Goal: Find specific page/section: Find specific page/section

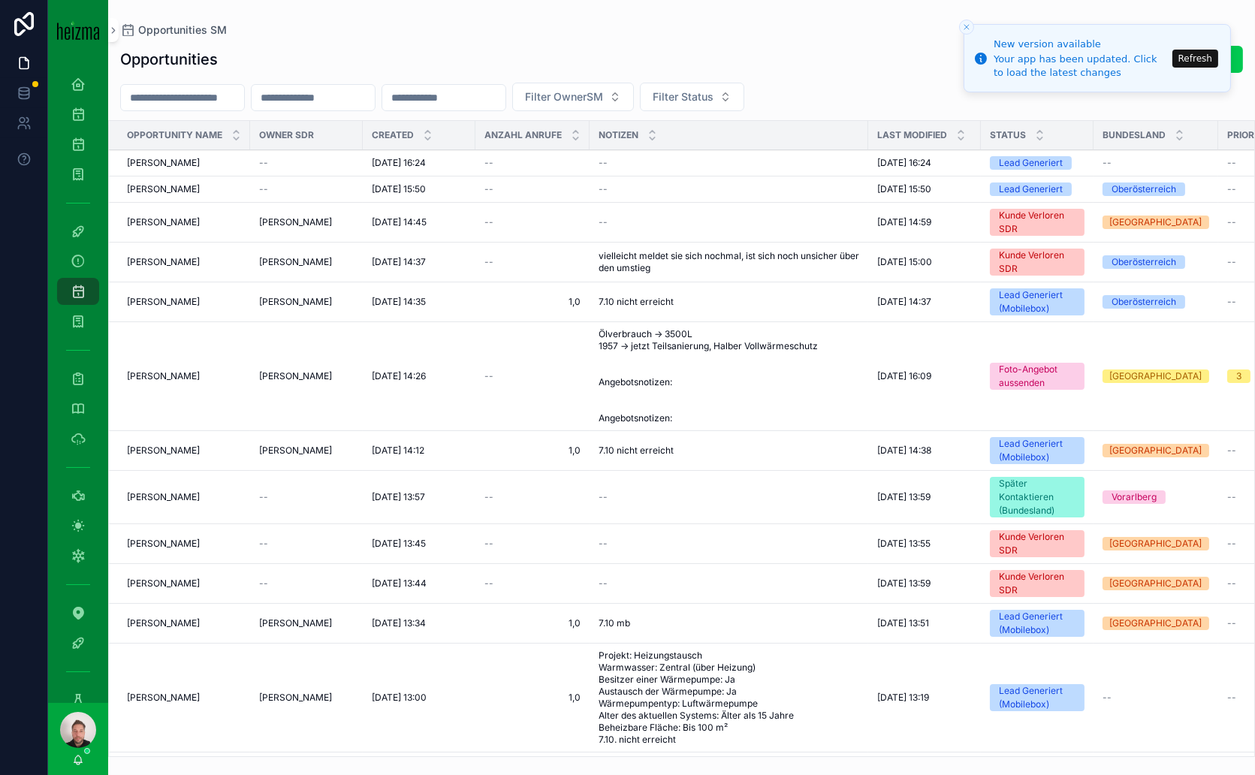
click at [1199, 59] on button "Refresh" at bounding box center [1195, 59] width 46 height 18
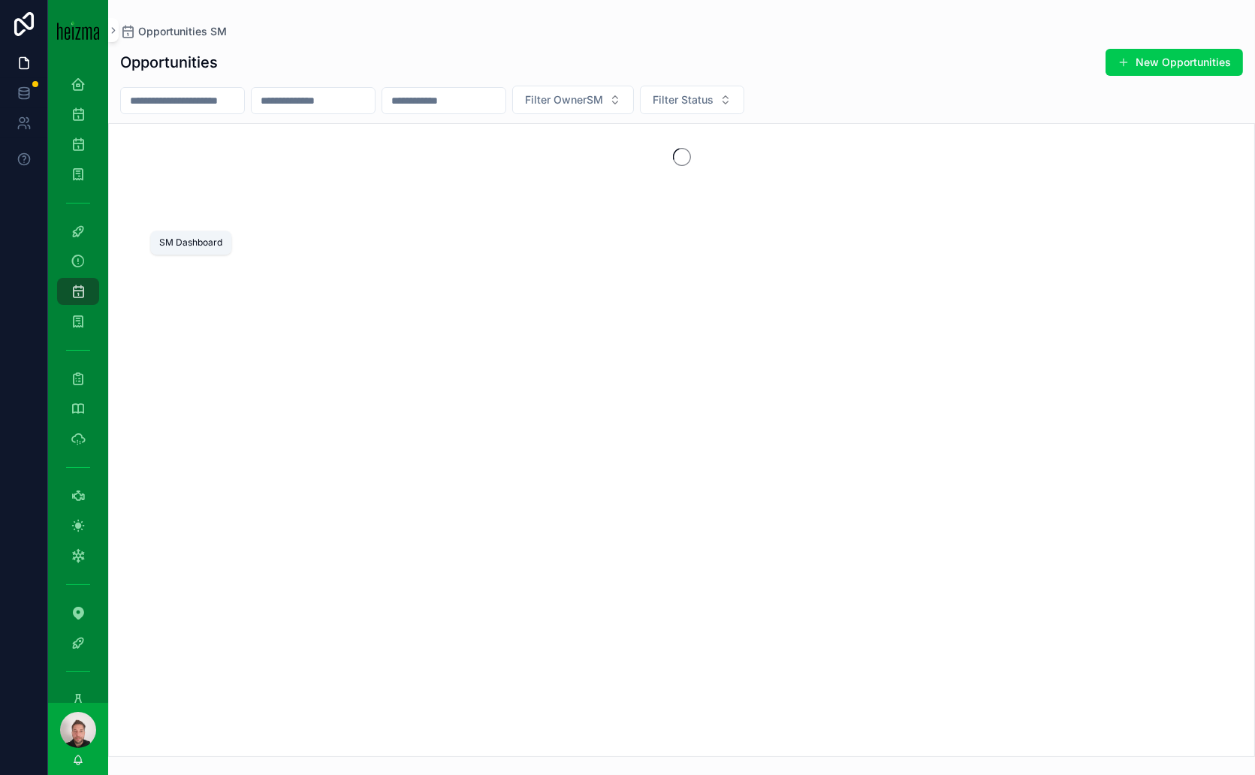
click at [77, 231] on icon "scrollable content" at bounding box center [78, 231] width 15 height 15
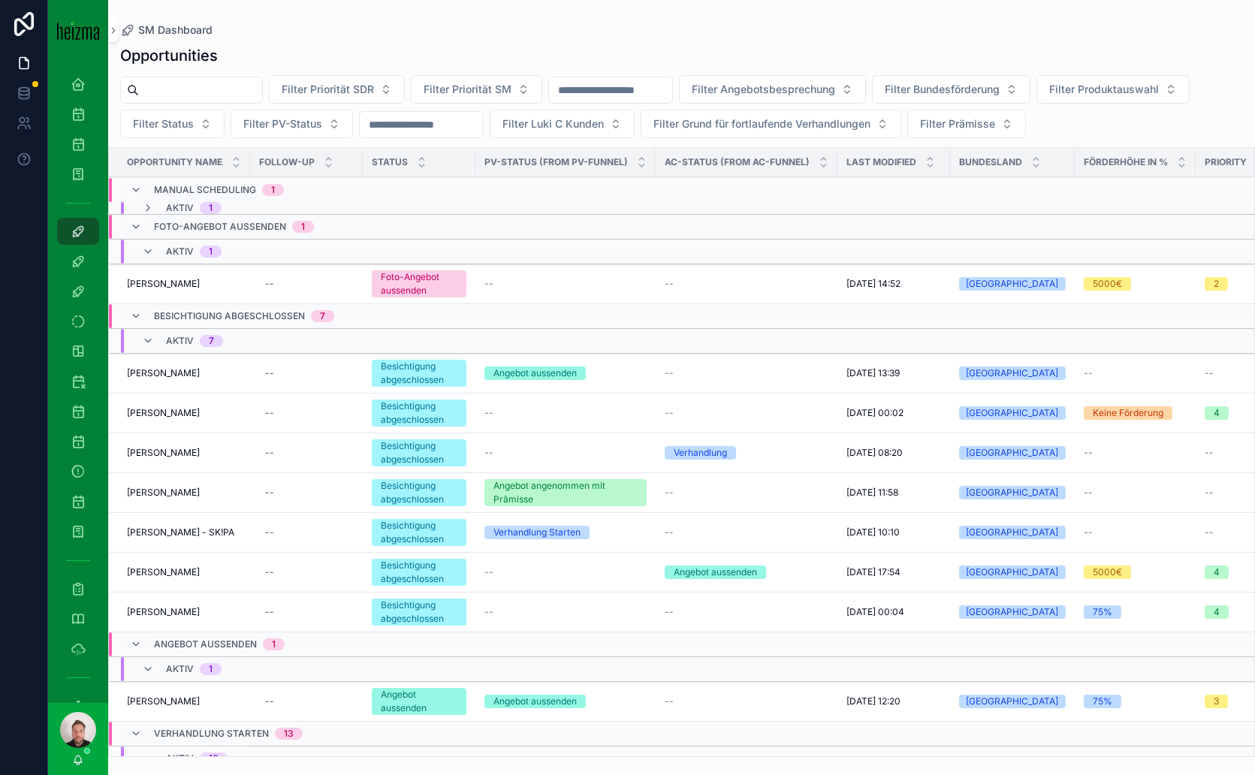
click at [197, 283] on span "[PERSON_NAME]" at bounding box center [163, 284] width 73 height 12
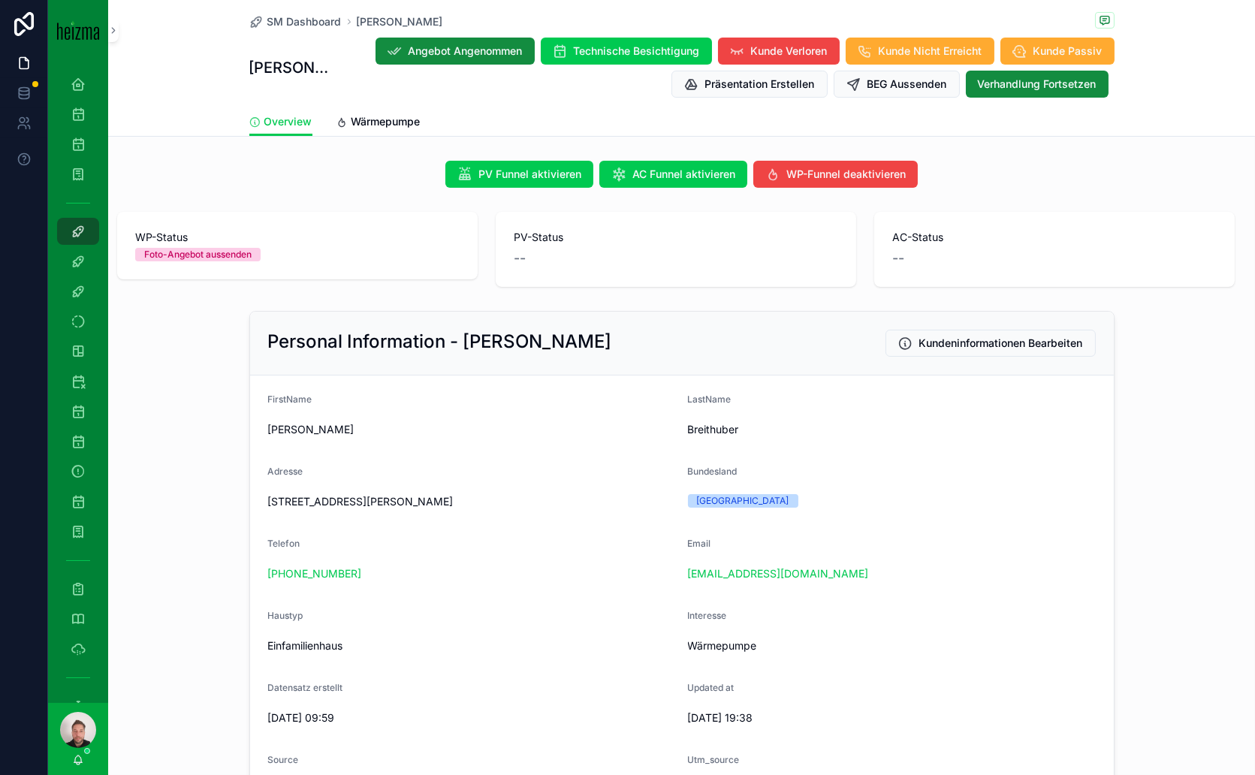
click at [304, 24] on span "SM Dashboard" at bounding box center [304, 21] width 74 height 15
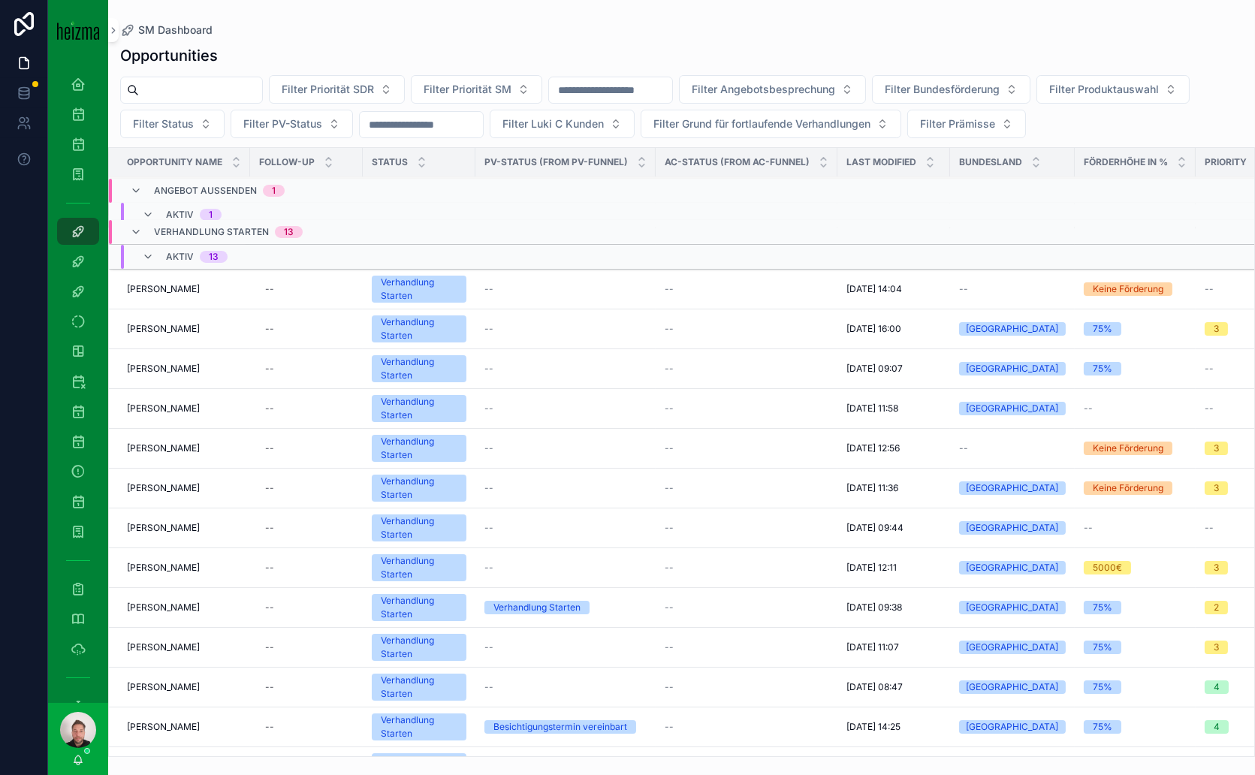
scroll to position [65, 0]
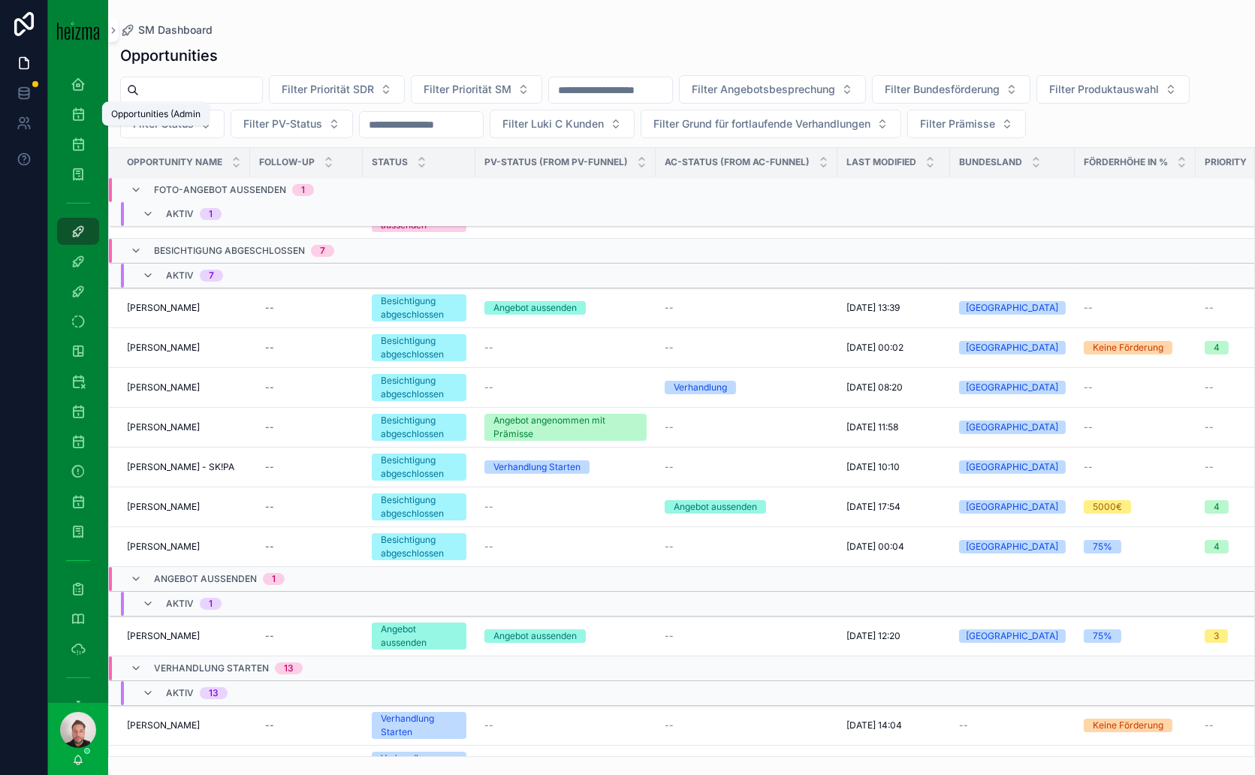
click at [78, 116] on icon "scrollable content" at bounding box center [78, 114] width 15 height 15
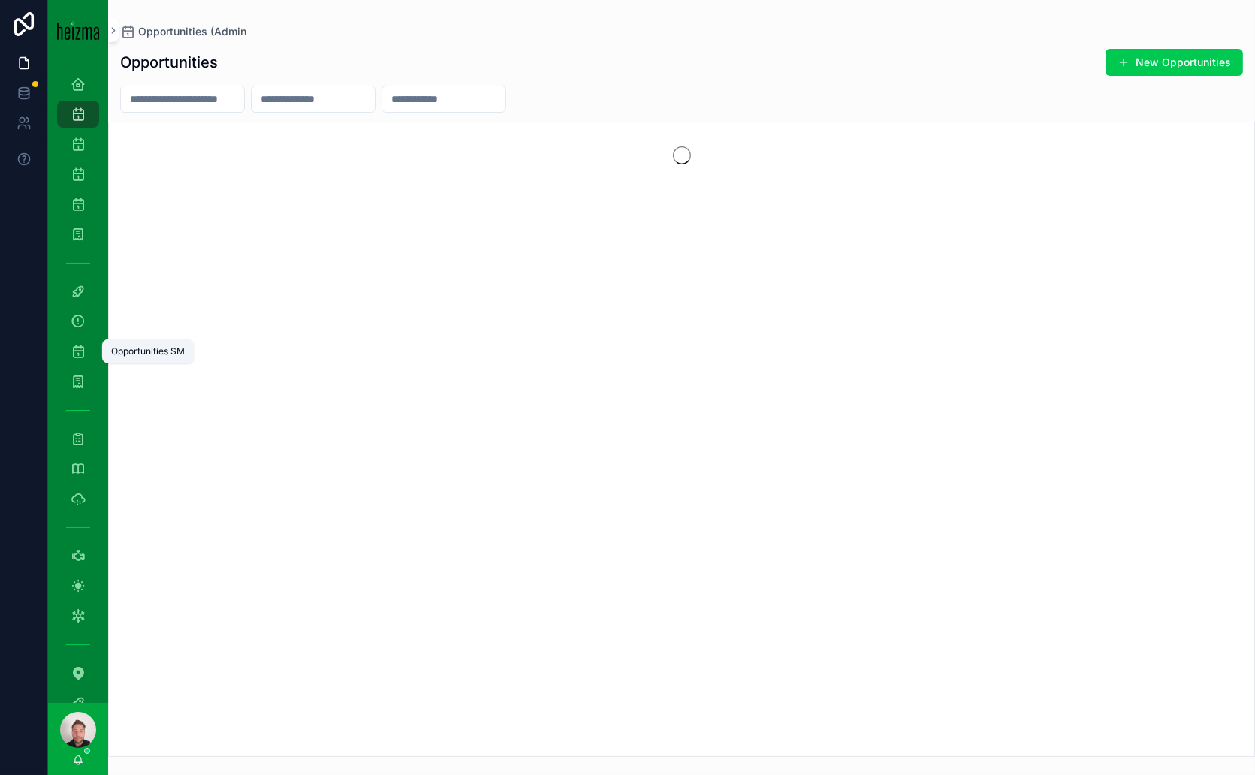
click at [81, 356] on icon "scrollable content" at bounding box center [78, 351] width 15 height 15
click at [209, 103] on input "scrollable content" at bounding box center [182, 100] width 123 height 21
drag, startPoint x: 209, startPoint y: 103, endPoint x: 163, endPoint y: 98, distance: 46.1
click at [163, 98] on input "scrollable content" at bounding box center [182, 100] width 123 height 21
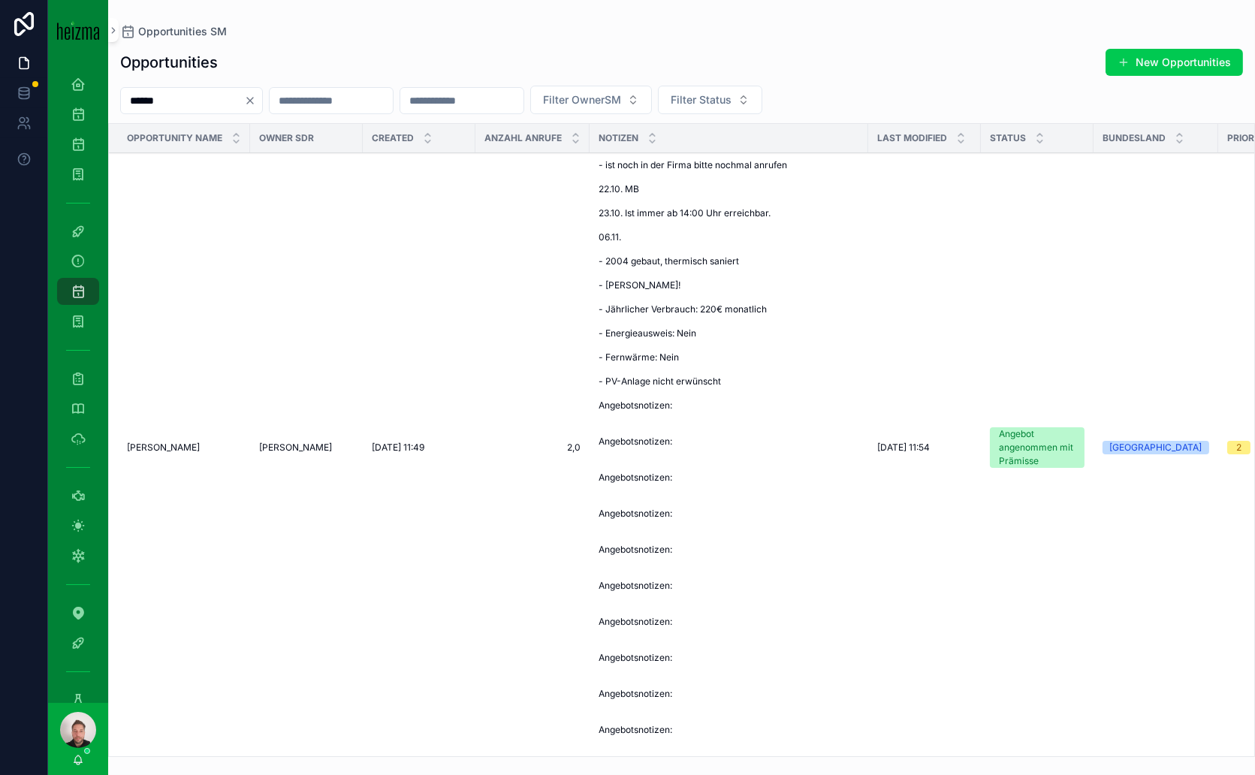
type input "******"
click at [158, 447] on span "[PERSON_NAME]" at bounding box center [163, 448] width 73 height 12
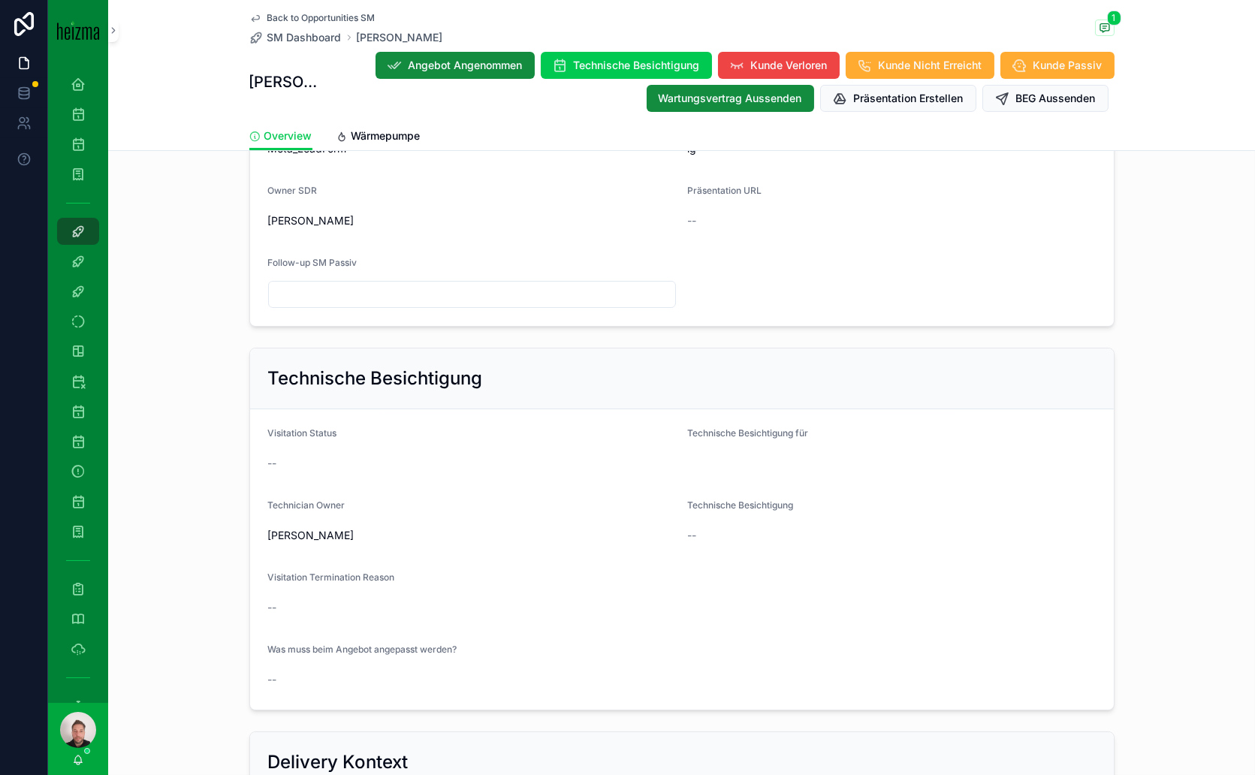
scroll to position [550, 0]
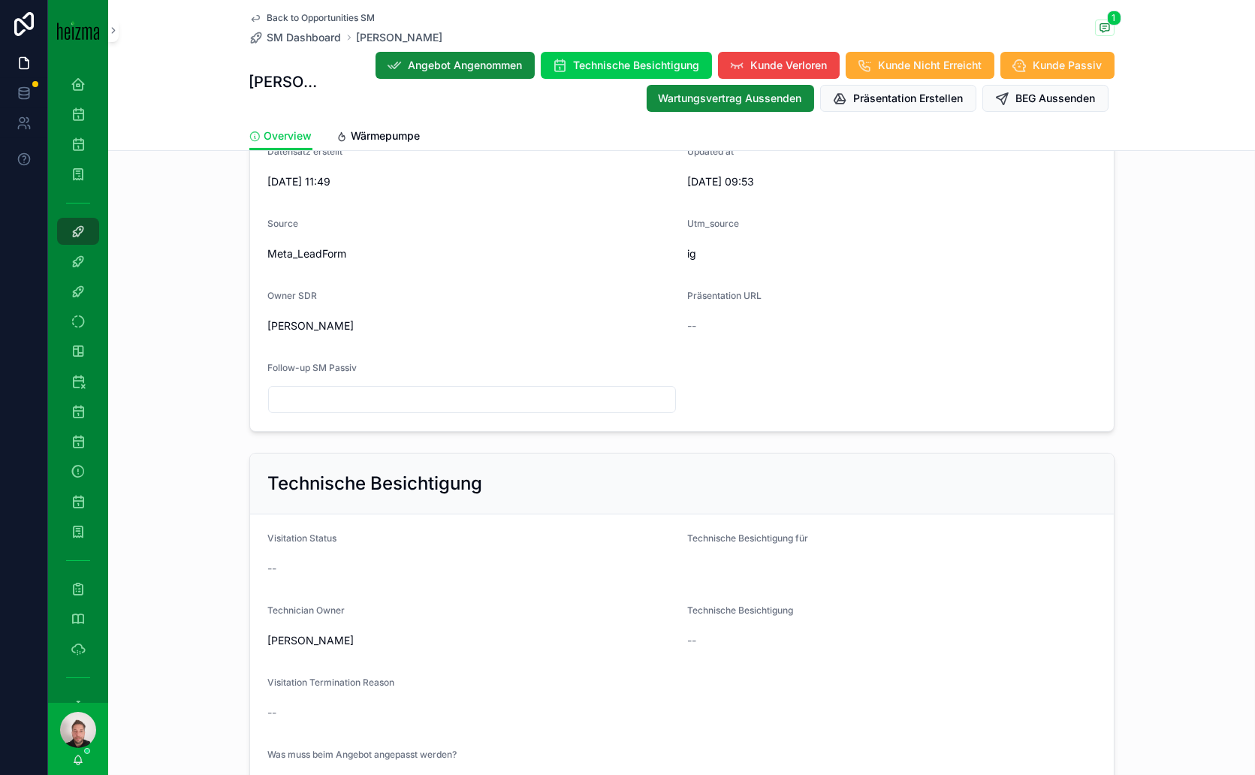
click at [401, 131] on span "Wärmepumpe" at bounding box center [385, 135] width 69 height 15
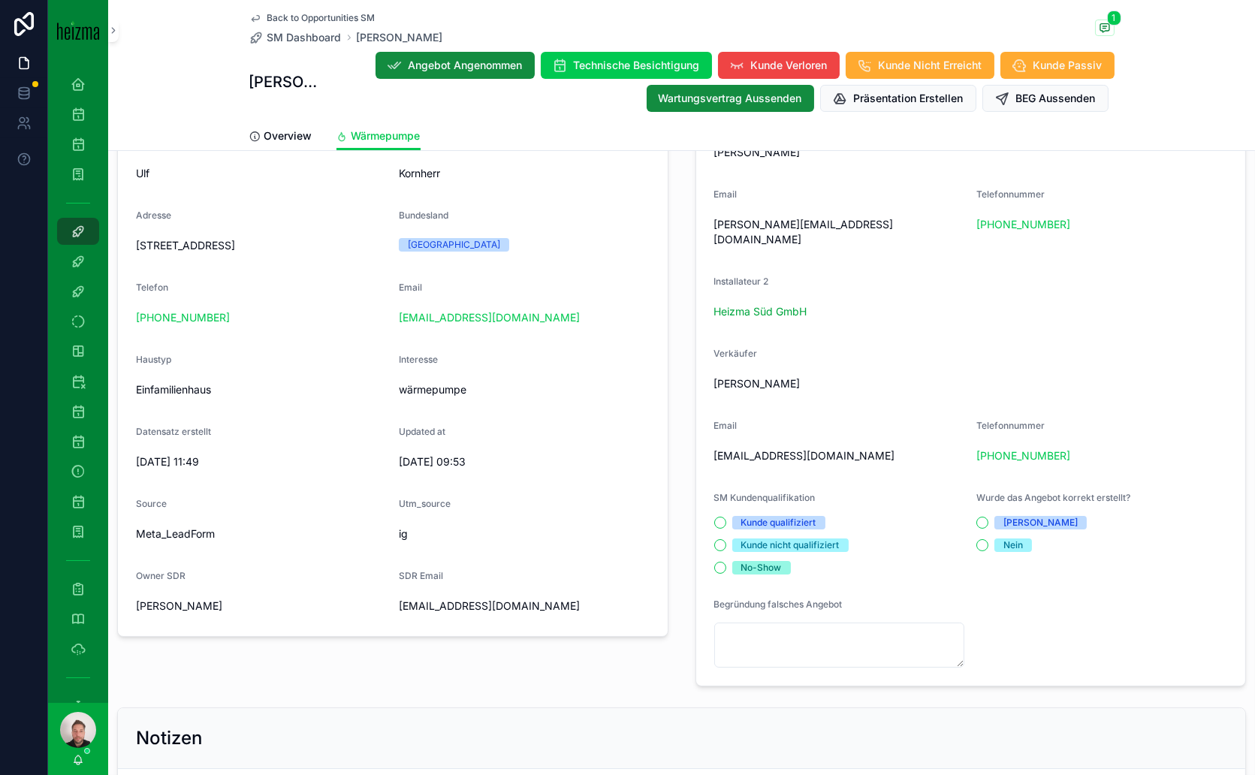
scroll to position [333, 0]
